Goal: Task Accomplishment & Management: Manage account settings

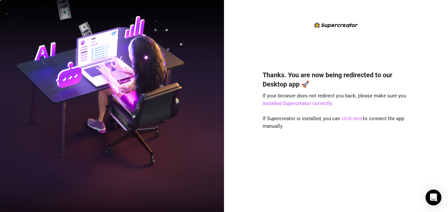
click at [350, 118] on link "click here" at bounding box center [351, 118] width 21 height 6
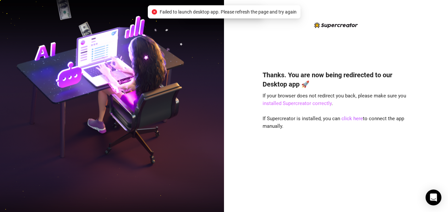
click at [311, 102] on link "installed Supercreator correctly" at bounding box center [296, 103] width 69 height 6
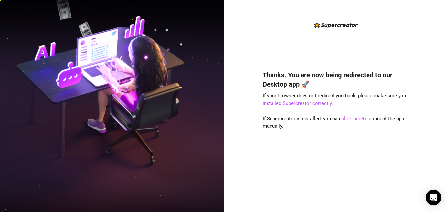
click at [355, 117] on link "click here" at bounding box center [351, 118] width 21 height 6
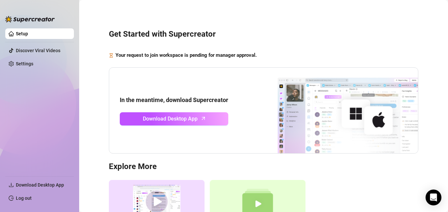
click at [24, 127] on link "Log out" at bounding box center [24, 197] width 16 height 5
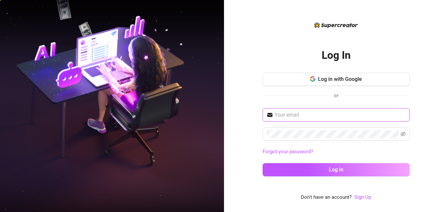
click at [293, 115] on input "text" at bounding box center [339, 115] width 131 height 8
type input "dale.inflow01@gmail.com"
drag, startPoint x: 430, startPoint y: 115, endPoint x: 423, endPoint y: 117, distance: 6.9
click at [293, 115] on div "Log In Log in with Google or dale.inflow01@gmail.com Forgot your password? Log …" at bounding box center [336, 106] width 224 height 212
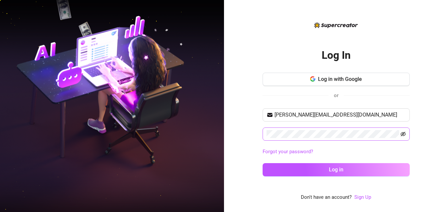
click at [293, 127] on icon "eye-invisible" at bounding box center [402, 133] width 5 height 5
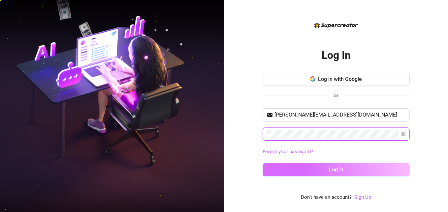
click at [293, 127] on button "Log in" at bounding box center [335, 169] width 147 height 13
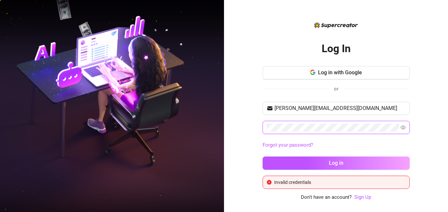
click at [262, 127] on span at bounding box center [335, 127] width 147 height 13
click at [248, 123] on div "Log In Log in with Google or dale.inflow01@gmail.com Forgot your password? Log …" at bounding box center [336, 106] width 224 height 212
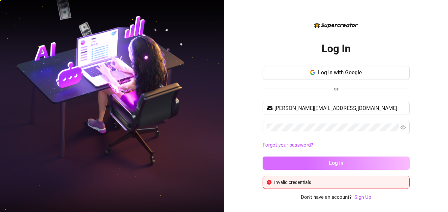
click at [293, 127] on button "Log in" at bounding box center [335, 162] width 147 height 13
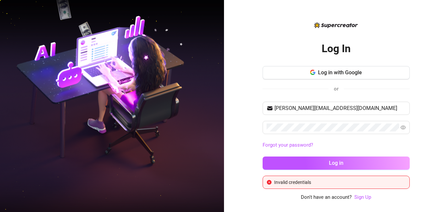
click at [293, 127] on div "Log In Log in with Google or dale.inflow01@gmail.com Forgot your password? Log …" at bounding box center [336, 106] width 224 height 212
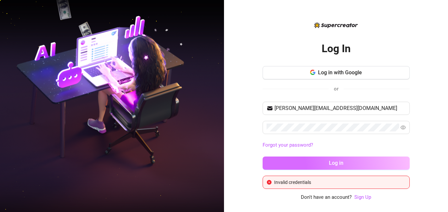
click at [293, 127] on button "Log in" at bounding box center [335, 162] width 147 height 13
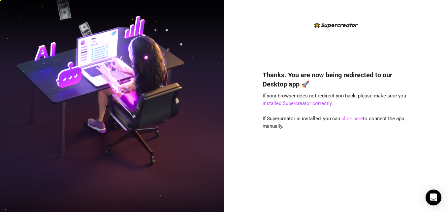
click at [353, 117] on link "click here" at bounding box center [351, 118] width 21 height 6
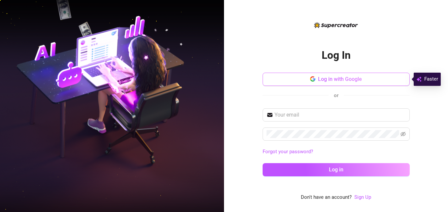
click at [329, 83] on button "Log in with Google" at bounding box center [335, 79] width 147 height 13
